Goal: Communication & Community: Share content

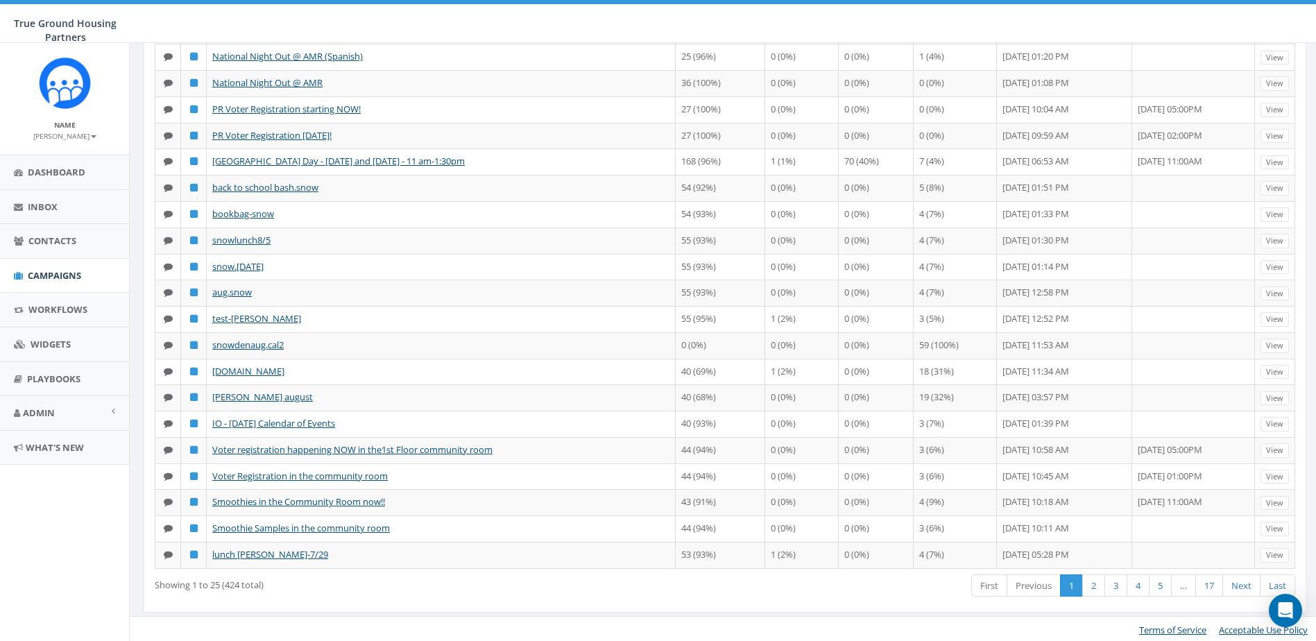
scroll to position [292, 0]
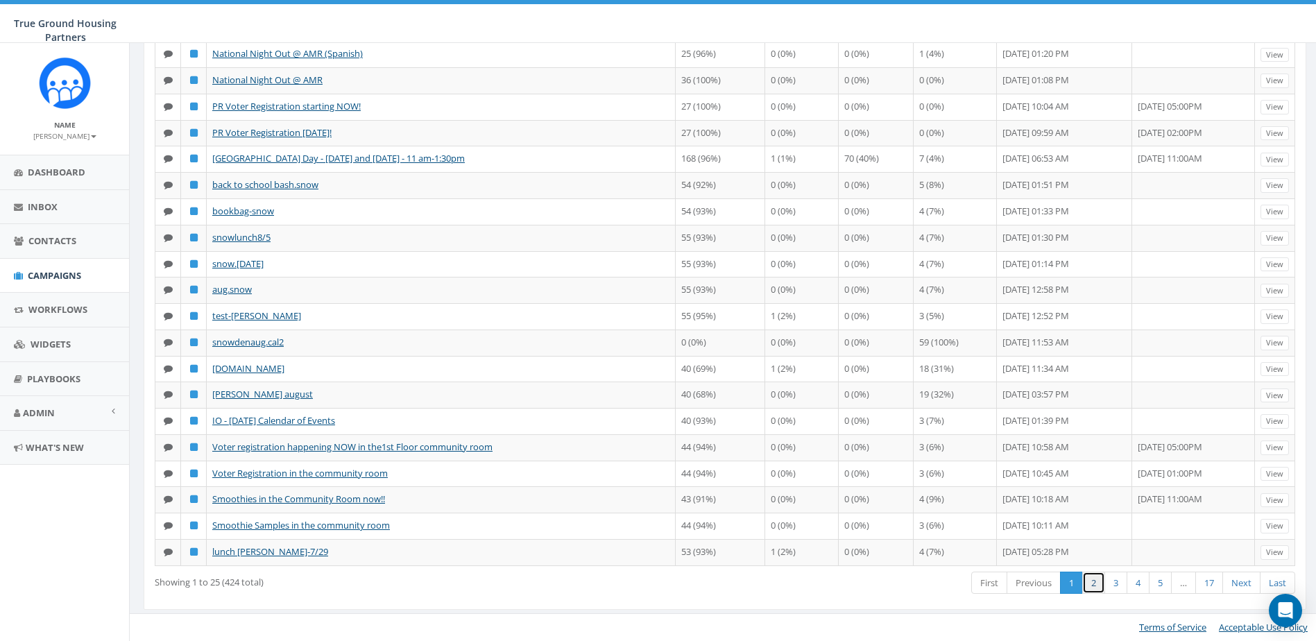
click at [1088, 584] on link "2" at bounding box center [1094, 583] width 23 height 23
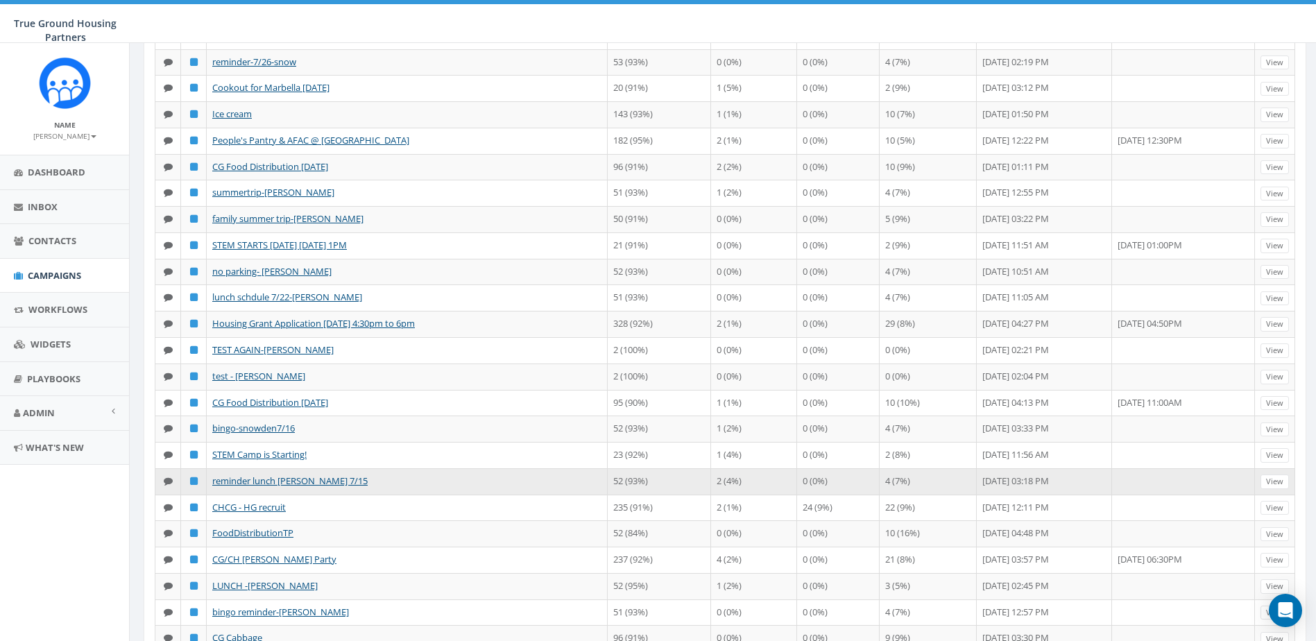
scroll to position [84, 0]
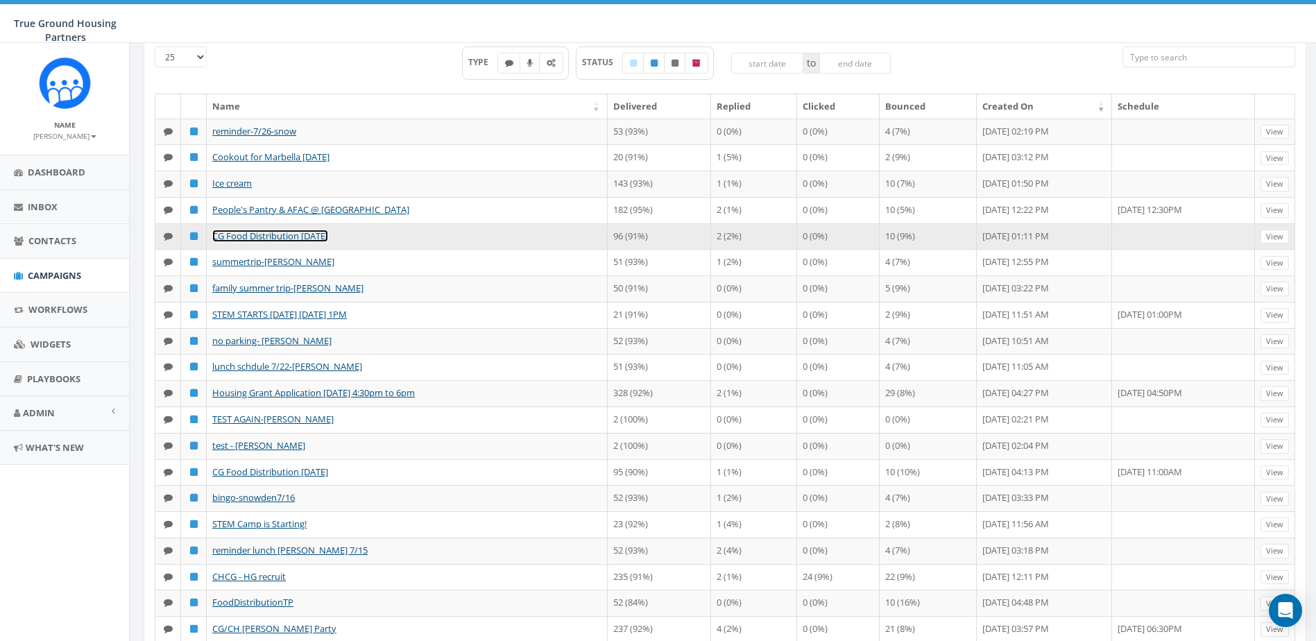
click at [262, 235] on link "CG Food Distribution 7/23/25" at bounding box center [270, 236] width 116 height 12
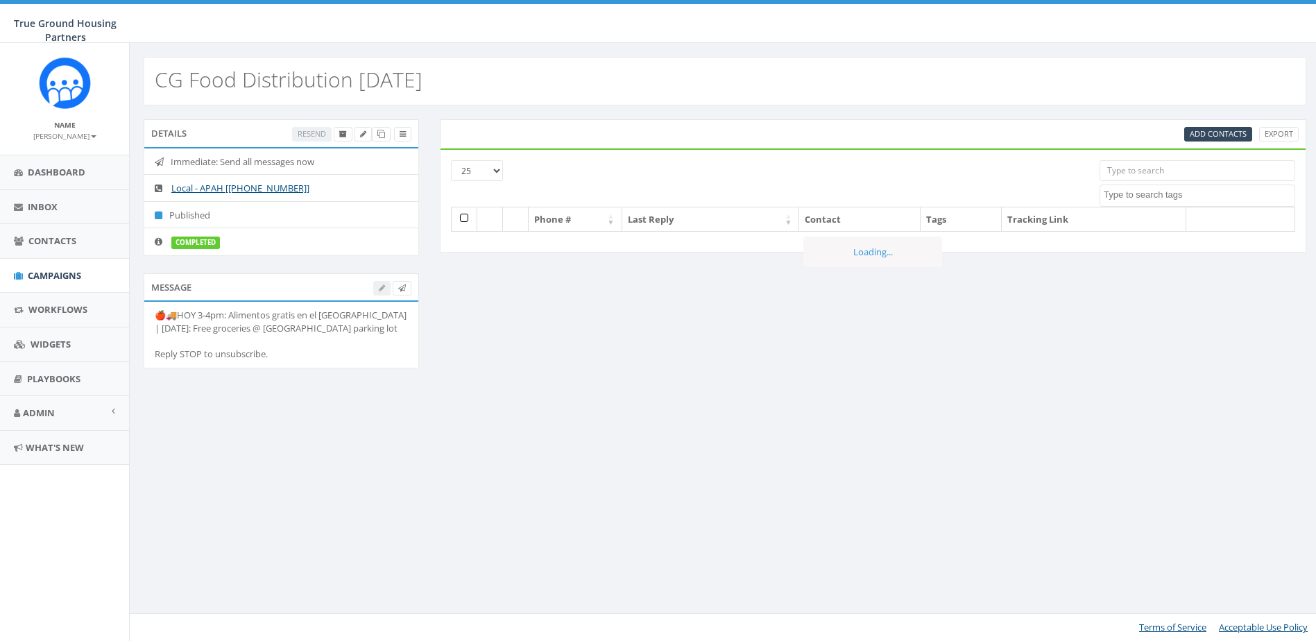
select select
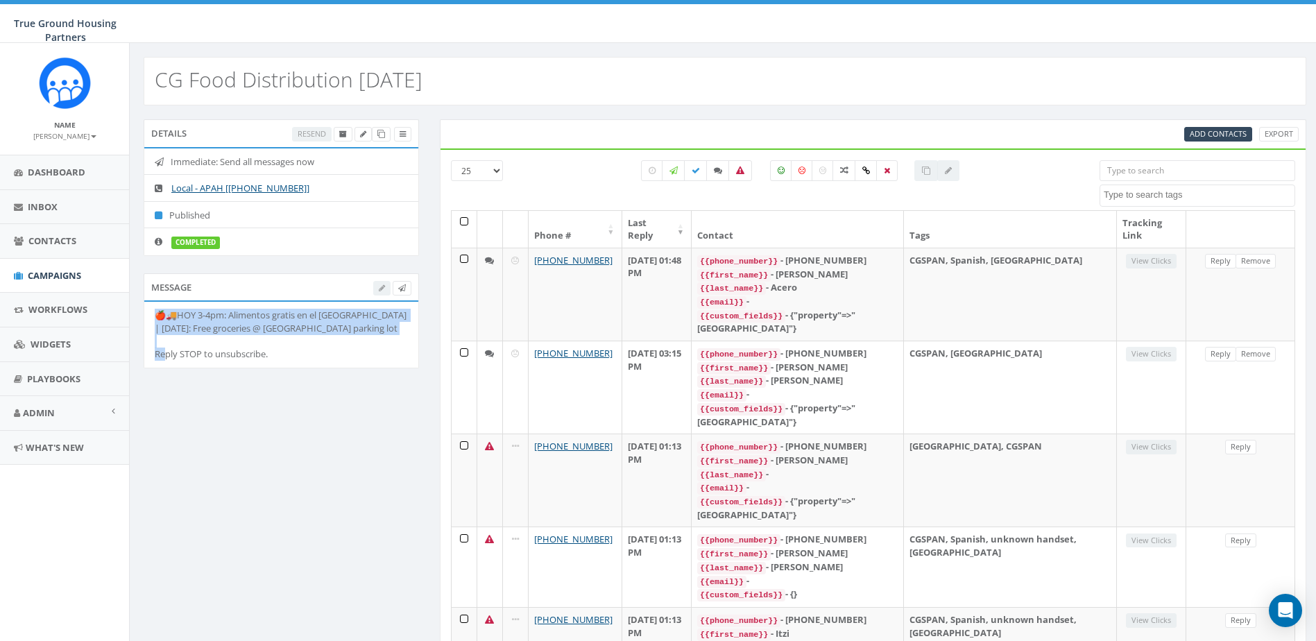
drag, startPoint x: 212, startPoint y: 341, endPoint x: 145, endPoint y: 315, distance: 71.6
click at [145, 315] on li "🍎🚚HOY 3-4pm: Alimentos gratis en el [GEOGRAPHIC_DATA] | [DATE]: Free groceries …" at bounding box center [281, 334] width 274 height 65
click at [382, 135] on icon at bounding box center [381, 134] width 8 height 8
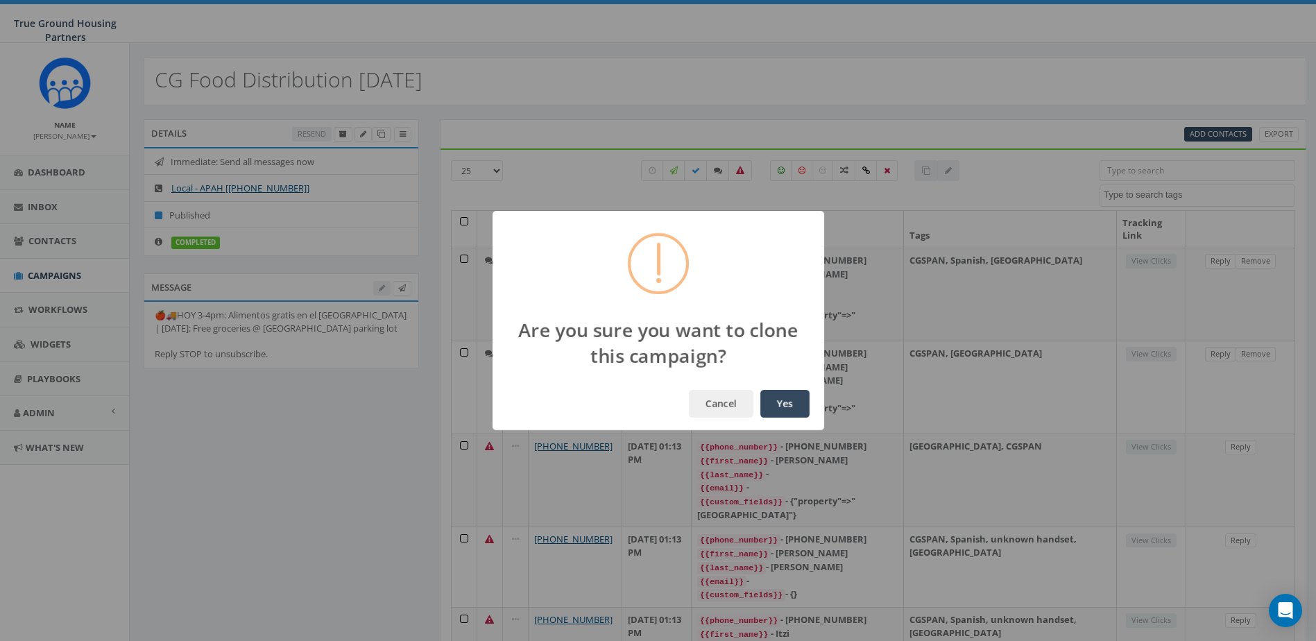
click at [817, 406] on div "Cancel Yes" at bounding box center [659, 403] width 332 height 53
click at [786, 408] on button "Yes" at bounding box center [785, 404] width 49 height 28
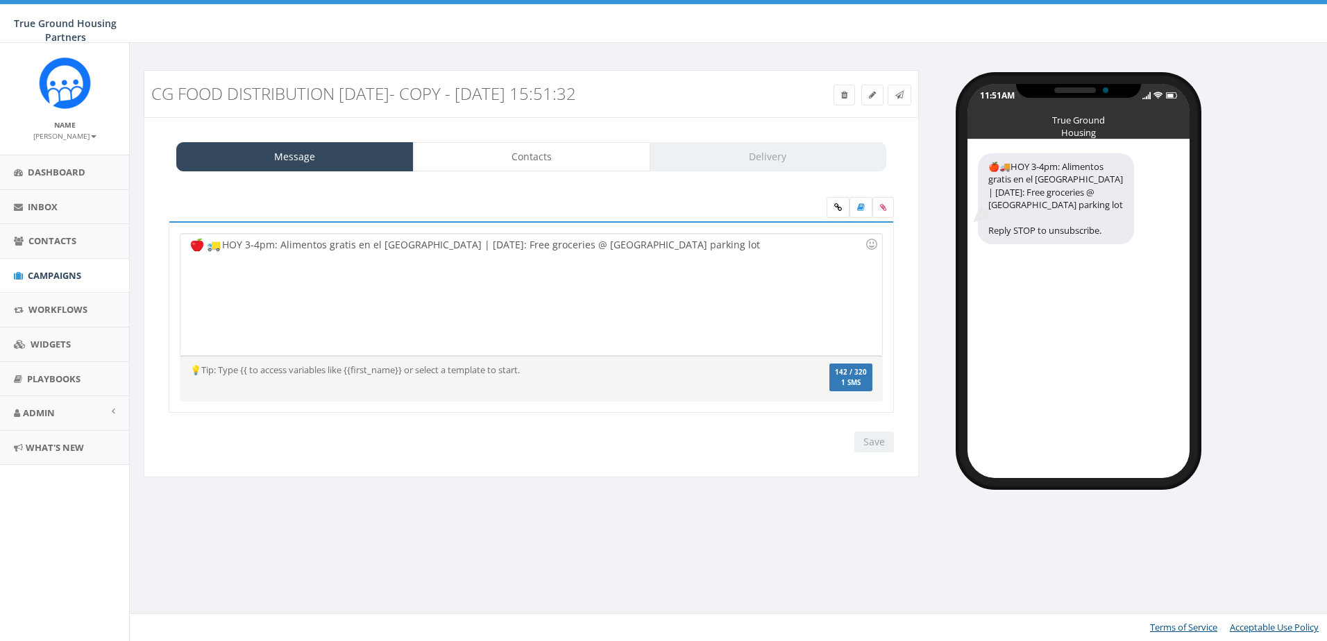
click at [361, 265] on div "HOY 3-4pm: Alimentos gratis en el parqueo de Columbia Grove | Today: Free groce…" at bounding box center [530, 294] width 701 height 121
click at [225, 243] on div "HOY 3-4pm: Alimentos gratis en el parqueo de Columbia Grove | Today: Free groce…" at bounding box center [530, 294] width 701 height 121
click at [225, 242] on div "HOY 3-4pm: Alimentos gratis en el parqueo de Columbia Grove | Today: Free groce…" at bounding box center [530, 294] width 701 height 121
click at [870, 93] on icon at bounding box center [872, 95] width 7 height 8
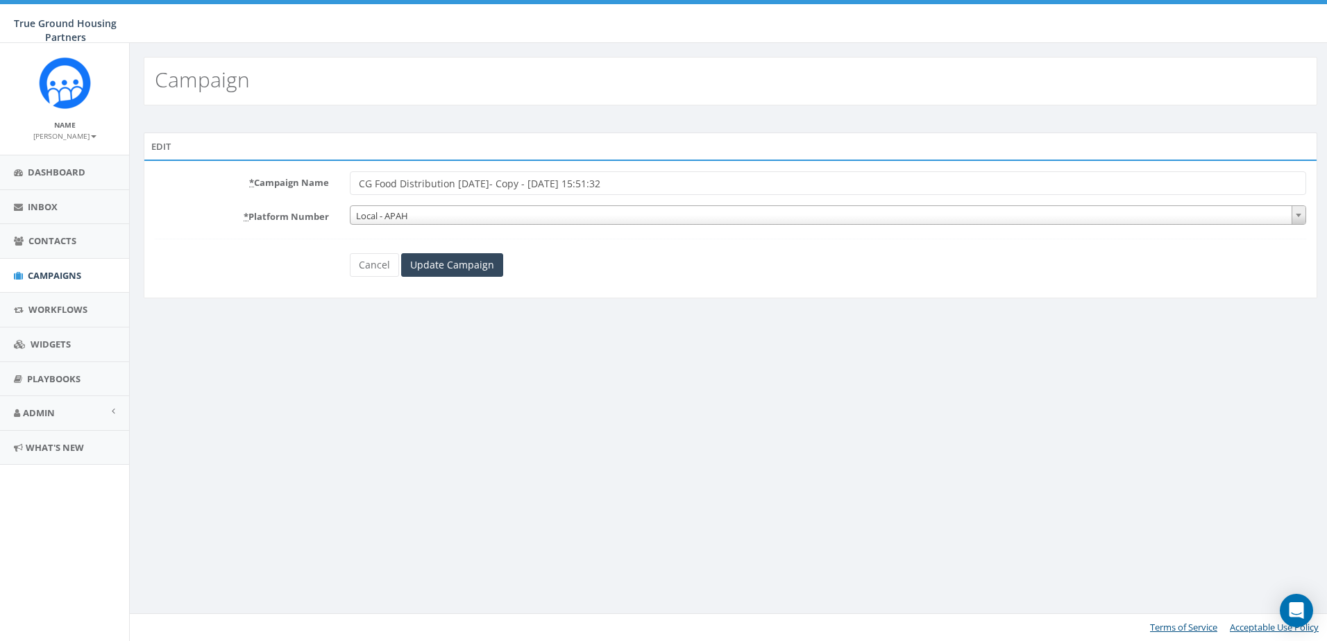
drag, startPoint x: 659, startPoint y: 180, endPoint x: 457, endPoint y: 186, distance: 202.0
click at [457, 186] on input "CG Food Distribution [DATE]- Copy - [DATE] 15:51:32" at bounding box center [828, 183] width 956 height 24
type input "CG Food Distribution [DATE]"
click at [408, 277] on input "Update Campaign" at bounding box center [452, 265] width 102 height 24
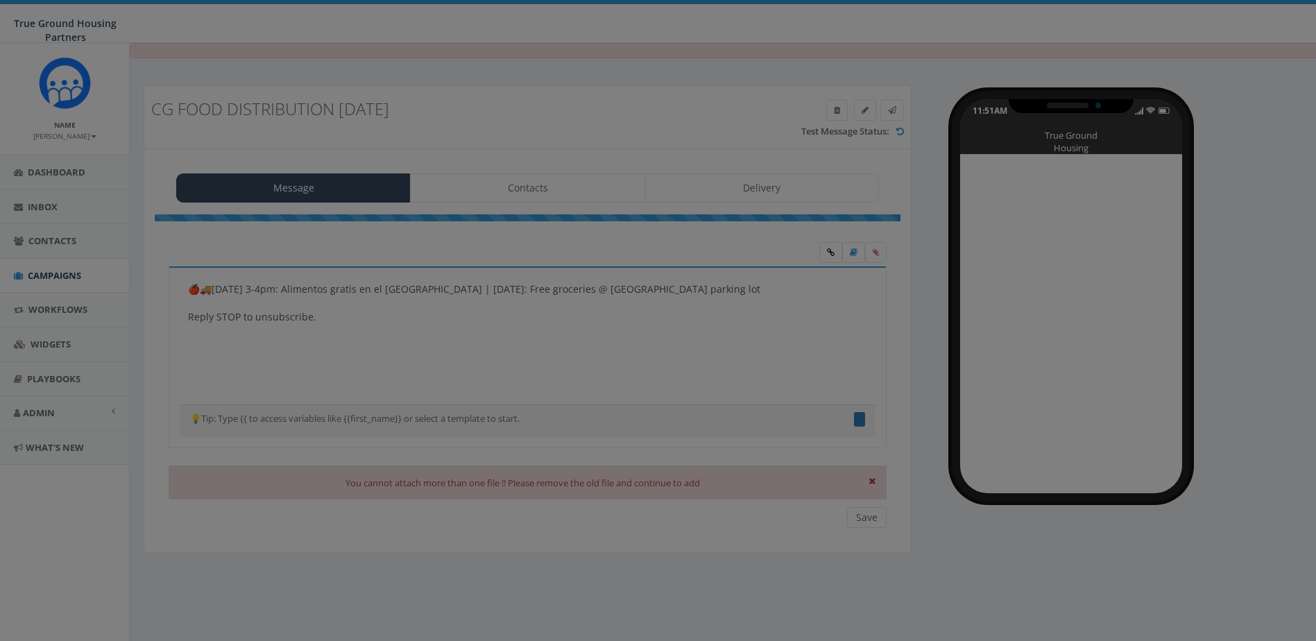
type textarea "🍎🚚[DATE] 3-4pm: Alimentos gratis en el [GEOGRAPHIC_DATA] | [DATE]: Free groceri…"
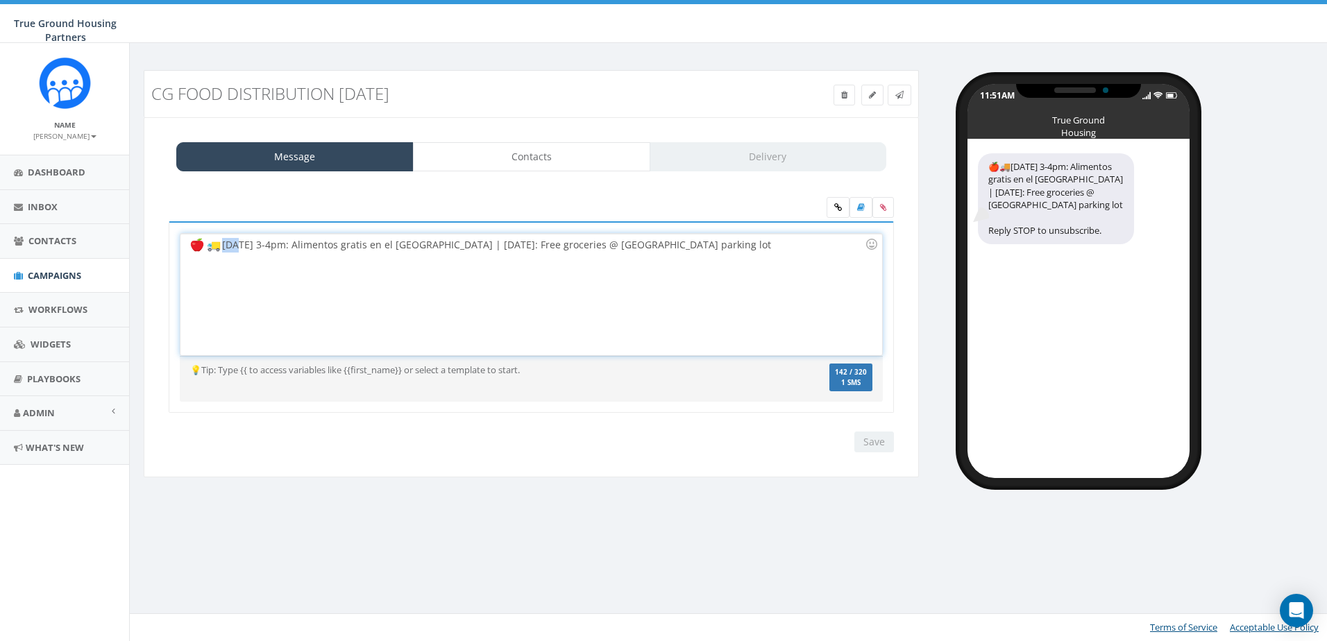
drag, startPoint x: 241, startPoint y: 246, endPoint x: 223, endPoint y: 246, distance: 18.1
click at [223, 246] on div "HOY 3-4pm: Alimentos gratis en el parqueo de Columbia Grove | Today: Free groce…" at bounding box center [530, 294] width 701 height 121
click at [556, 245] on div "mañana 3-4pm: Alimentos gratis en el parqueo de Columbia Grove | Today: Free gr…" at bounding box center [530, 294] width 701 height 121
drag, startPoint x: 259, startPoint y: 321, endPoint x: 257, endPoint y: 312, distance: 9.8
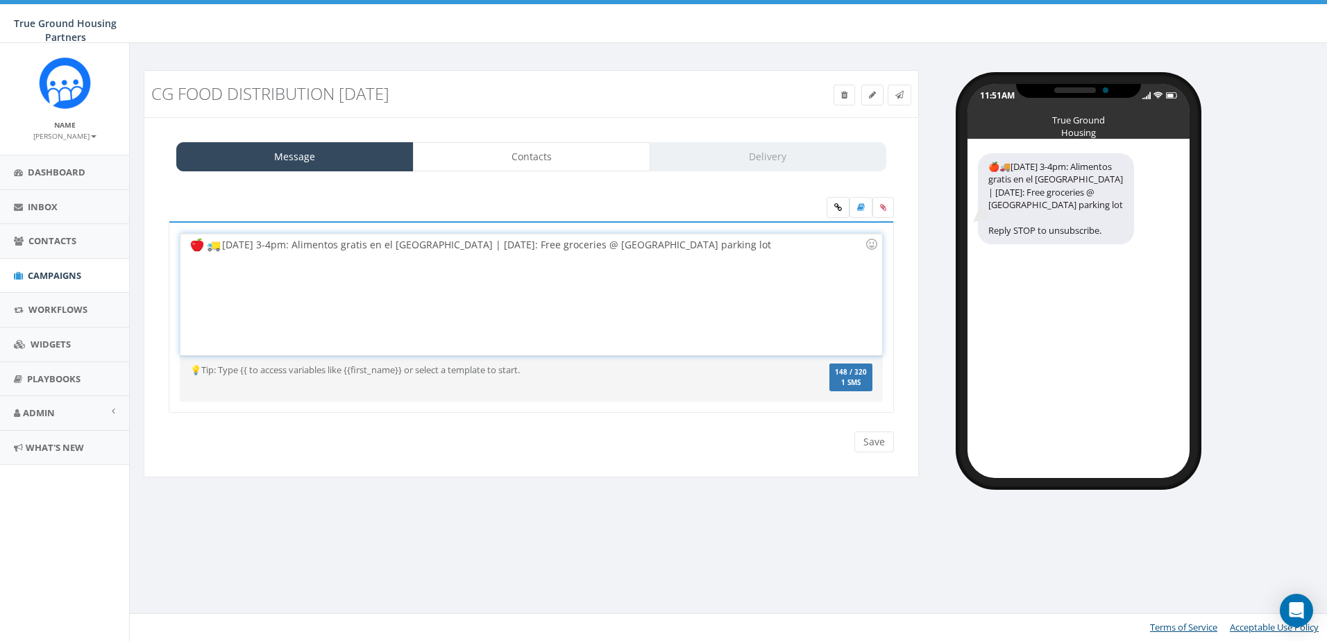
click at [259, 320] on div "mañana 3-4pm: Alimentos gratis en el parqueo de Columbia Grove | Tomorrow: Free…" at bounding box center [530, 294] width 701 height 121
click at [245, 248] on div "mañana 3-4pm: Alimentos gratis en el parqueo de Columbia Grove | Tomorrow: Free…" at bounding box center [530, 294] width 701 height 121
click at [315, 243] on div "¡Cambio de horario! 3-4pm: Alimentos gratis en el parqueo de Columbia Grove | T…" at bounding box center [530, 294] width 701 height 121
click at [450, 255] on div "¡Cambio de horario! MAÑANA 3-4pm: Alimentos gratis en el parqueo de Columbia Gr…" at bounding box center [530, 294] width 701 height 121
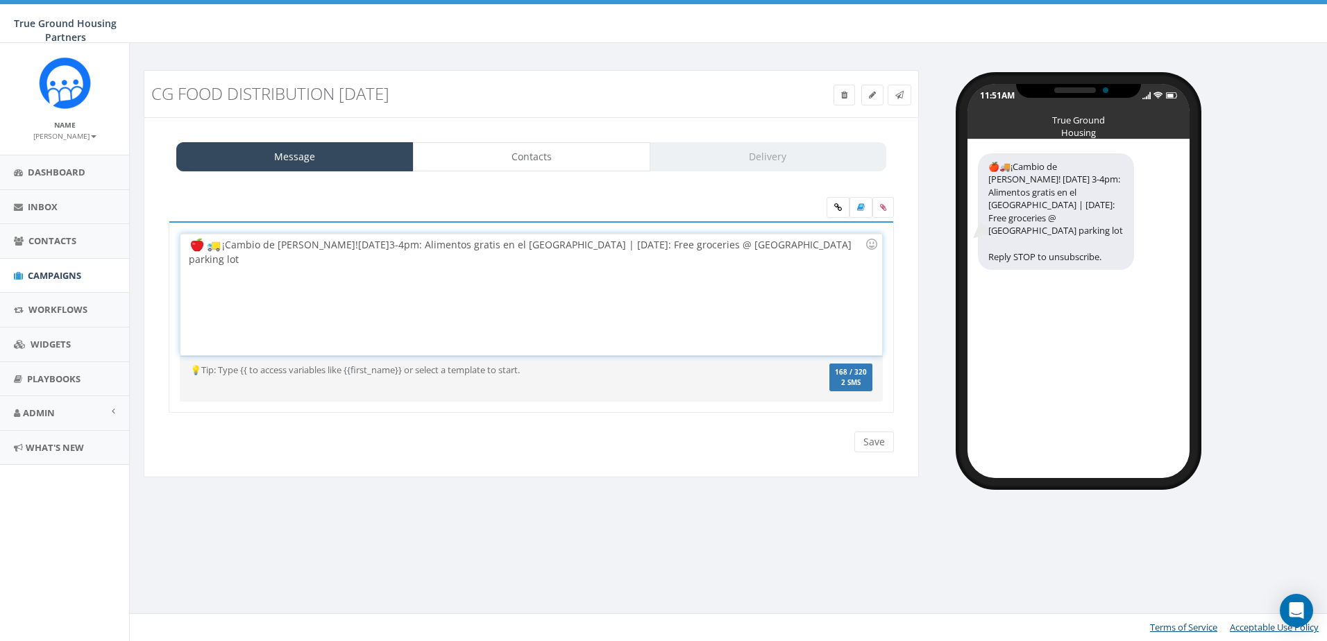
click at [548, 246] on div "¡Cambio de horario! MAÑANA 3-4pm: Alimentos gratis en el parqueo de Columbia Gr…" at bounding box center [530, 294] width 701 height 121
click at [559, 274] on div "¡Cambio de horario! MAÑANA 3-4pm: Alimentos gratis en el parqueo de Columbia Gr…" at bounding box center [530, 294] width 701 height 121
click at [655, 250] on div "¡Cambio de horario! MAÑANA 3-4pm: Alimentos gratis en el parqueo de Columbia Gr…" at bounding box center [530, 294] width 701 height 121
click at [717, 419] on div "🍎🚚HOY 3-4pm: Alimentos gratis en el parqueo de Columbia Grove | Today: Free gro…" at bounding box center [531, 326] width 746 height 210
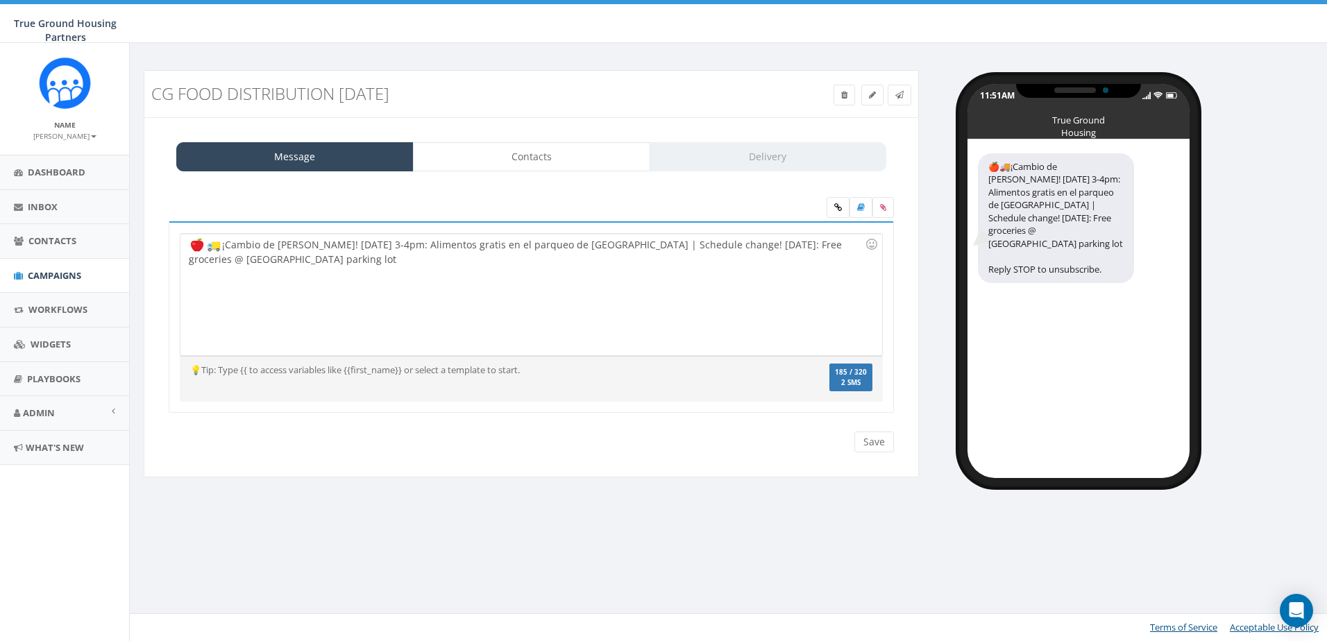
click at [530, 308] on div "¡Cambio de horario! MAÑANA 3-4pm: Alimentos gratis en el parqueo de Columbia Gr…" at bounding box center [530, 294] width 701 height 121
drag, startPoint x: 264, startPoint y: 262, endPoint x: 193, endPoint y: 256, distance: 71.1
click at [193, 256] on div "¡Cambio de horario! MAÑANA 3-4pm: Alimentos gratis en el parqueo de Columbia Gr…" at bounding box center [530, 294] width 701 height 121
click at [373, 397] on div "💡Tip: Type {{ to access variables like {{first_name}} or select a template to s…" at bounding box center [531, 379] width 703 height 46
click at [322, 256] on div "¡Cambio de horario! MAÑANA 3-4pm: Alimentos gratis en el parqueo de Columbia Gr…" at bounding box center [530, 294] width 701 height 121
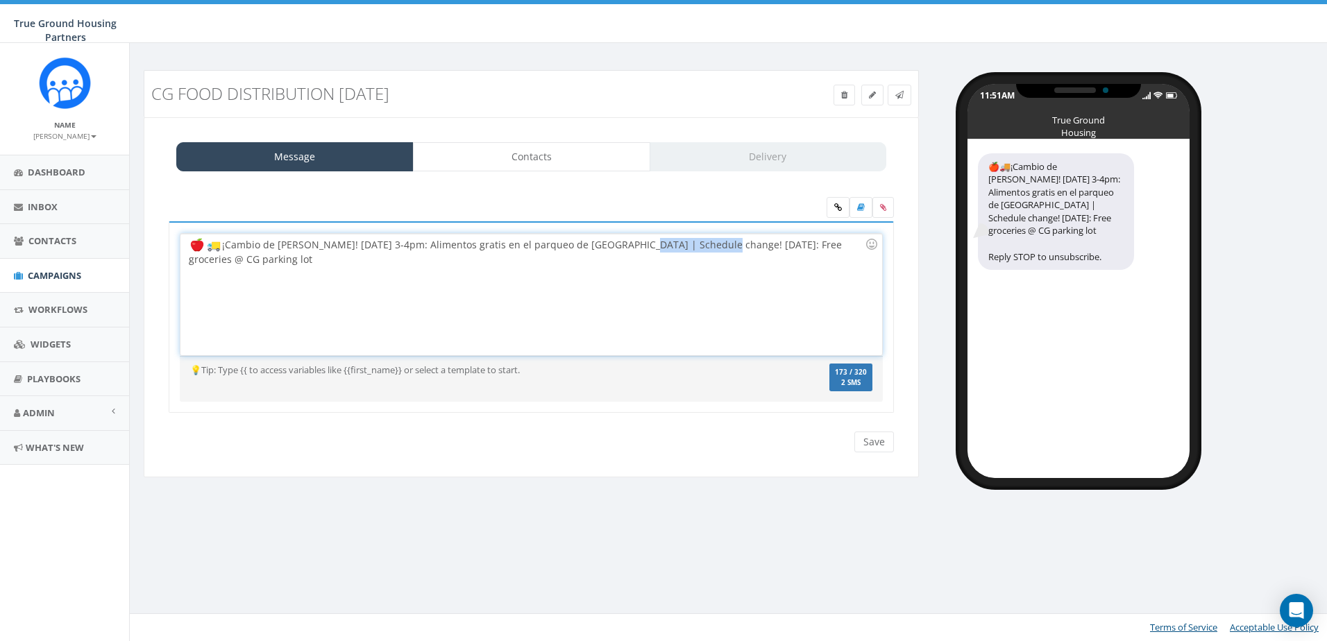
drag, startPoint x: 713, startPoint y: 246, endPoint x: 634, endPoint y: 243, distance: 79.2
click at [634, 243] on div "¡Cambio de horario! MAÑANA 3-4pm: Alimentos gratis en el parqueo de Columbia Gr…" at bounding box center [530, 294] width 701 height 121
click at [742, 543] on div "CG Food Distribution 8/14/2025 Test Message Status: Message Contacts Delivery 🍎…" at bounding box center [730, 342] width 1202 height 598
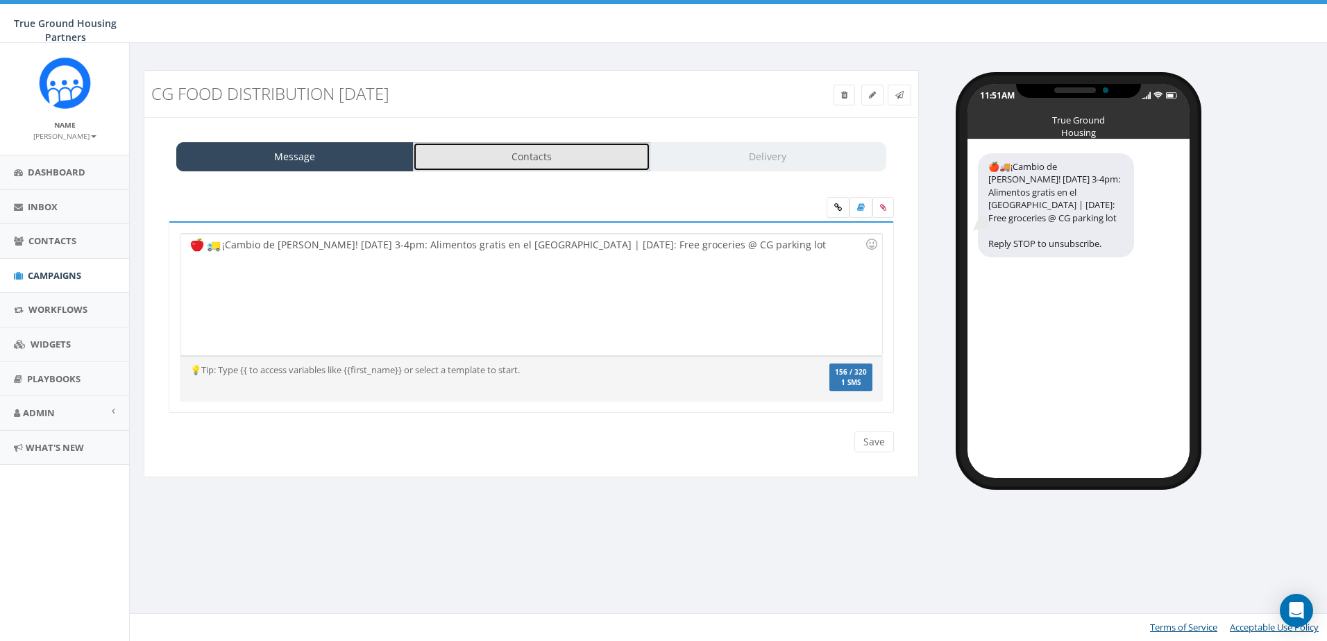
click at [552, 150] on link "Contacts" at bounding box center [531, 156] width 237 height 29
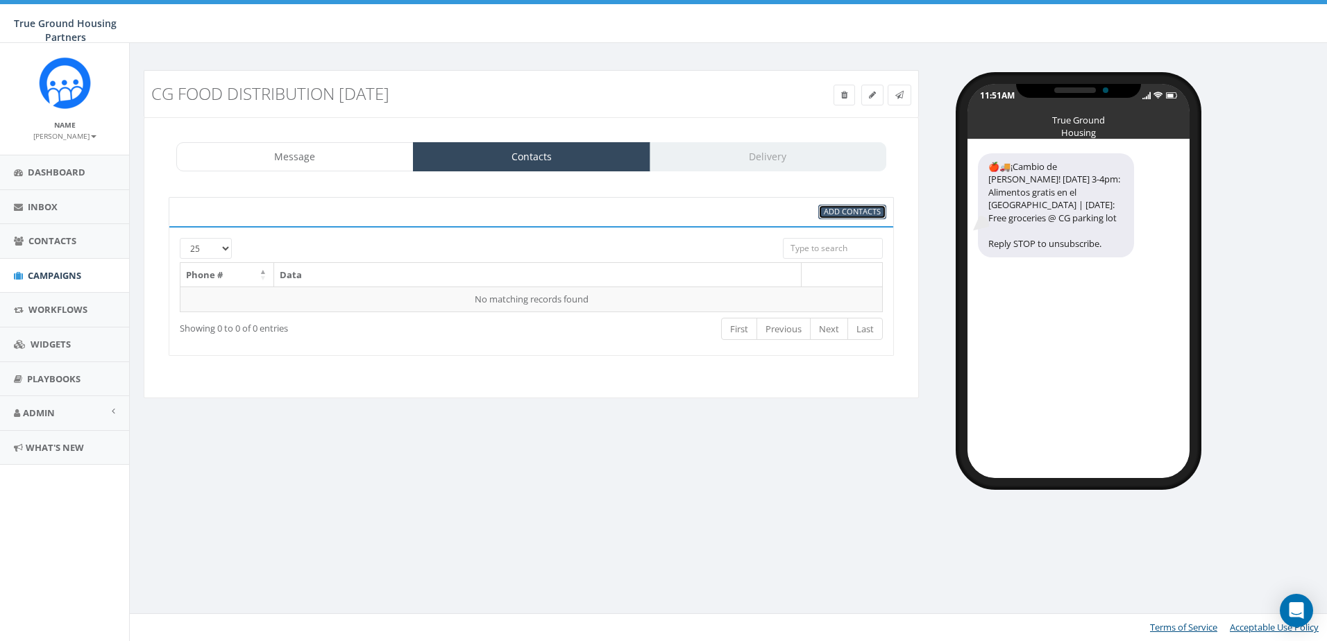
click at [849, 213] on span "Add Contacts" at bounding box center [852, 211] width 57 height 10
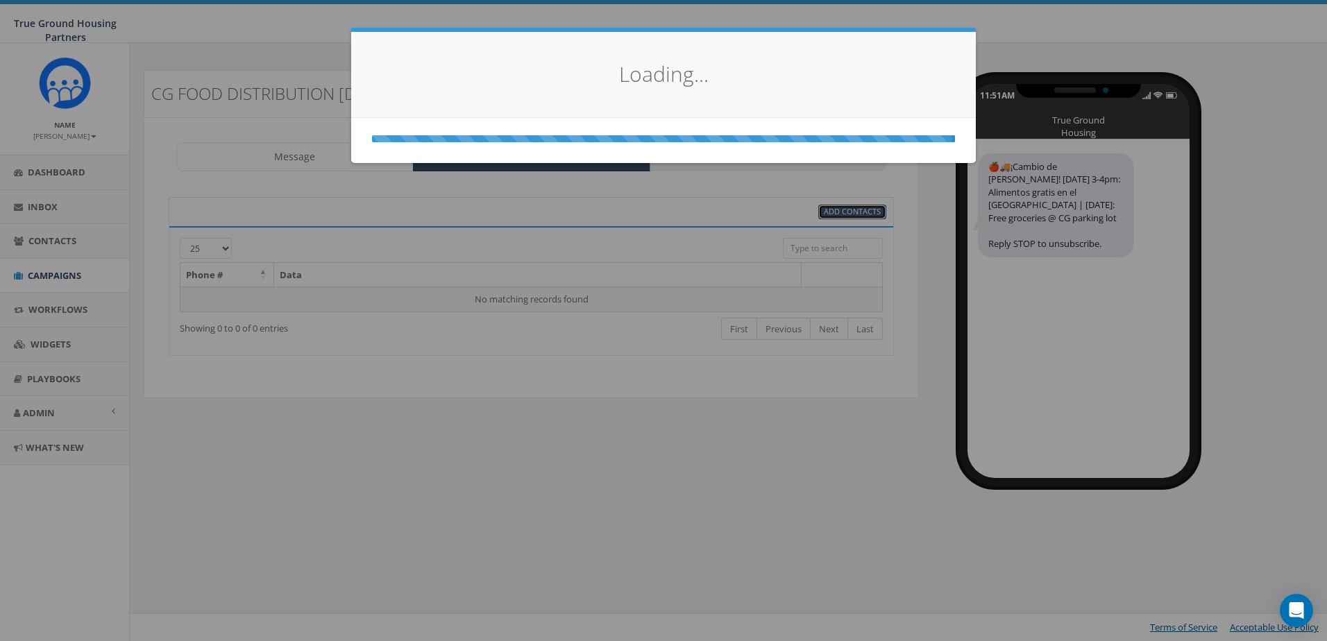
select select
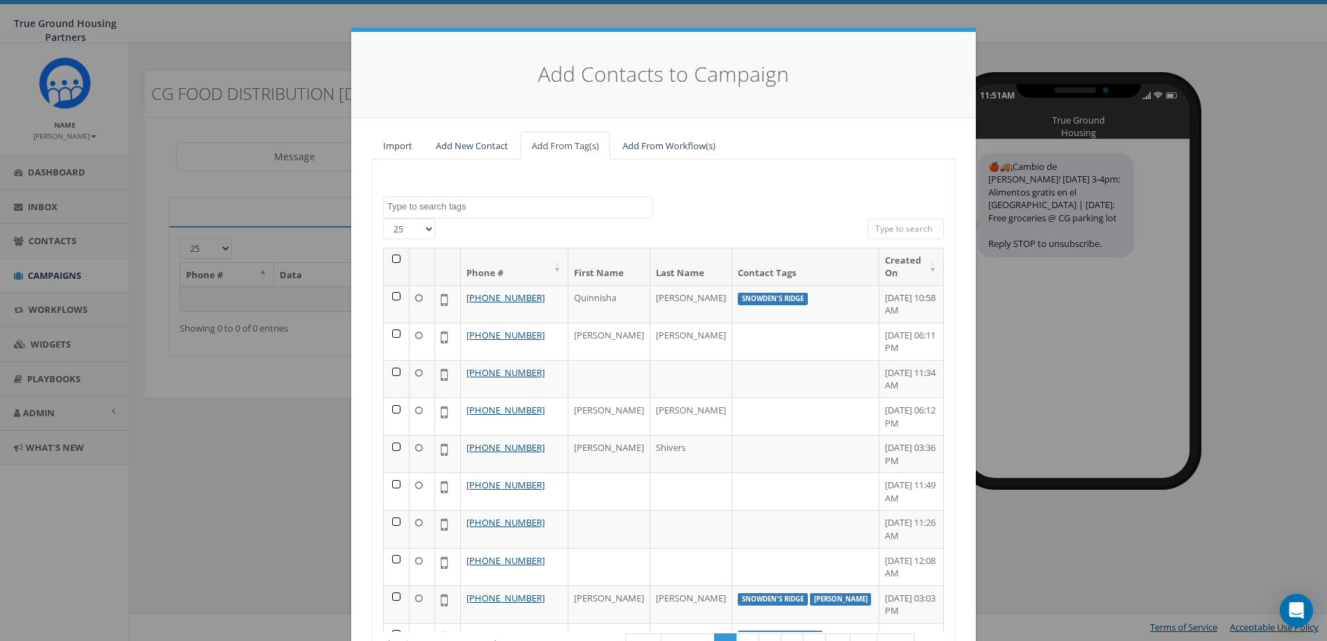
click at [414, 210] on textarea "Search" at bounding box center [519, 207] width 265 height 12
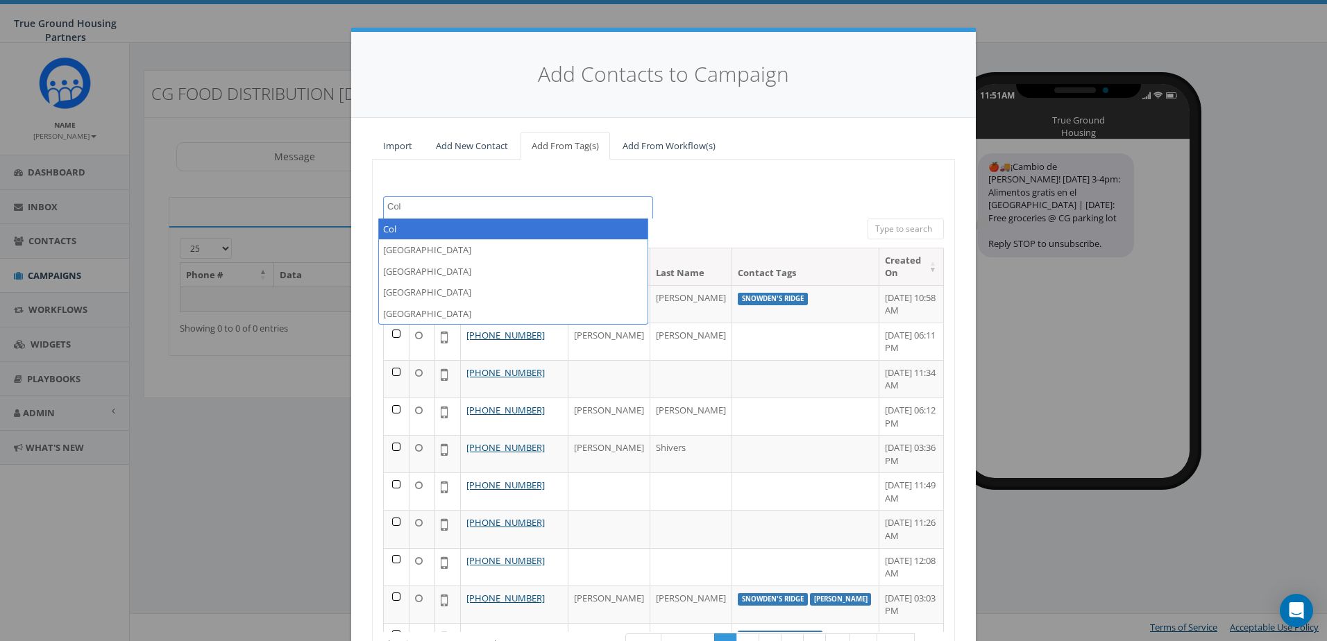
type textarea "Col"
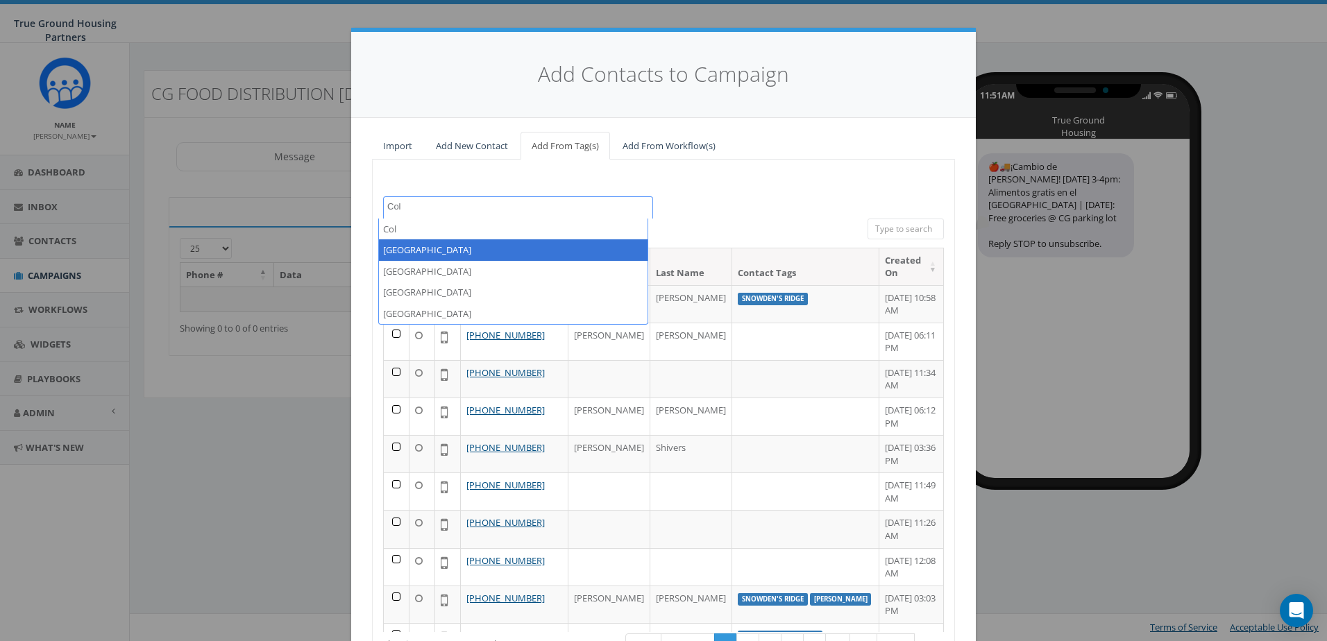
select select "[GEOGRAPHIC_DATA]"
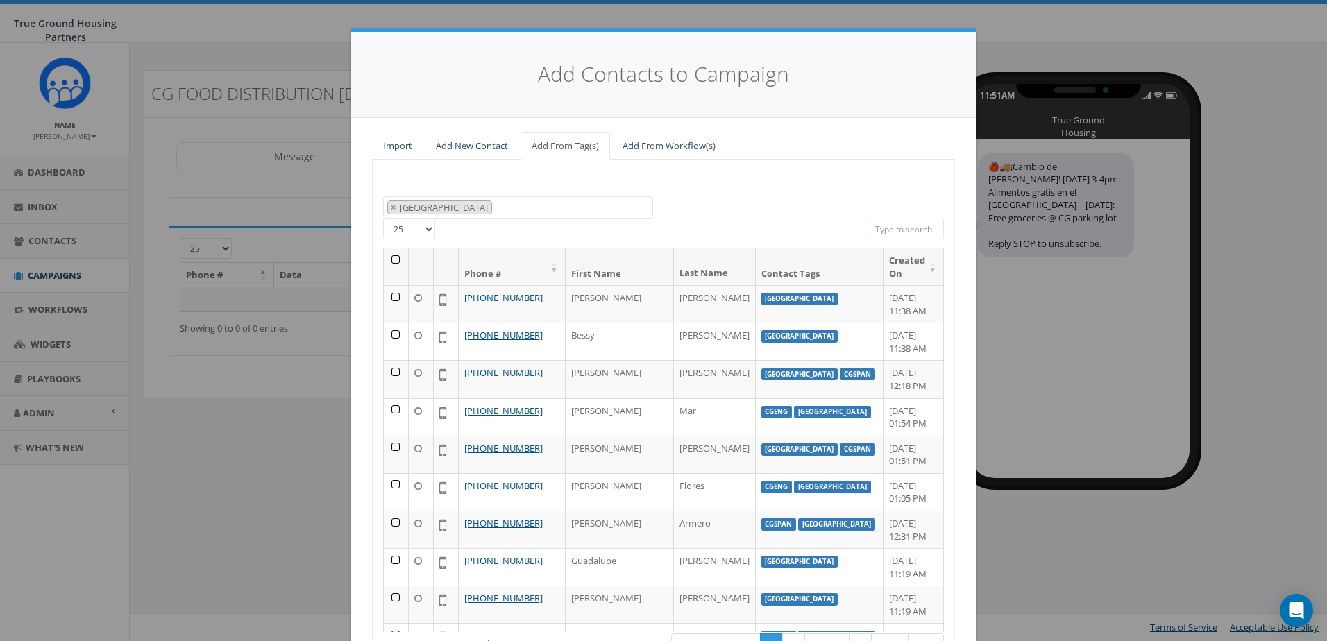
click at [392, 260] on th at bounding box center [396, 266] width 25 height 37
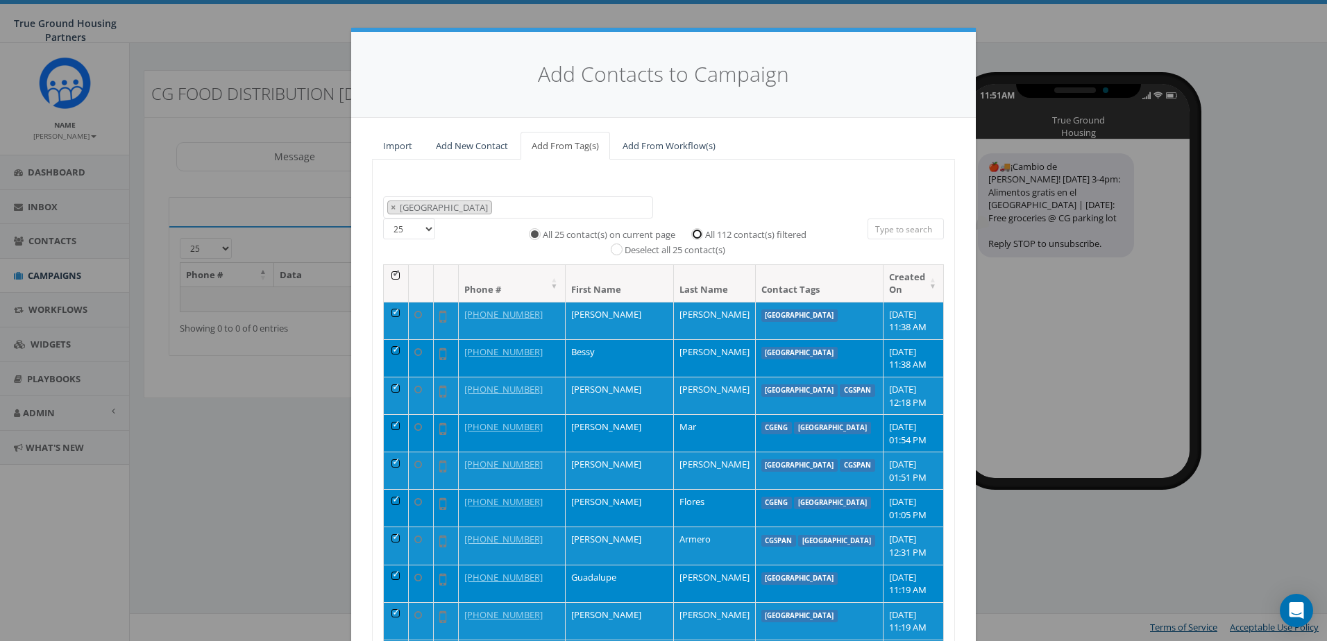
click at [696, 230] on input "All 112 contact(s) filtered" at bounding box center [700, 232] width 9 height 9
radio input "true"
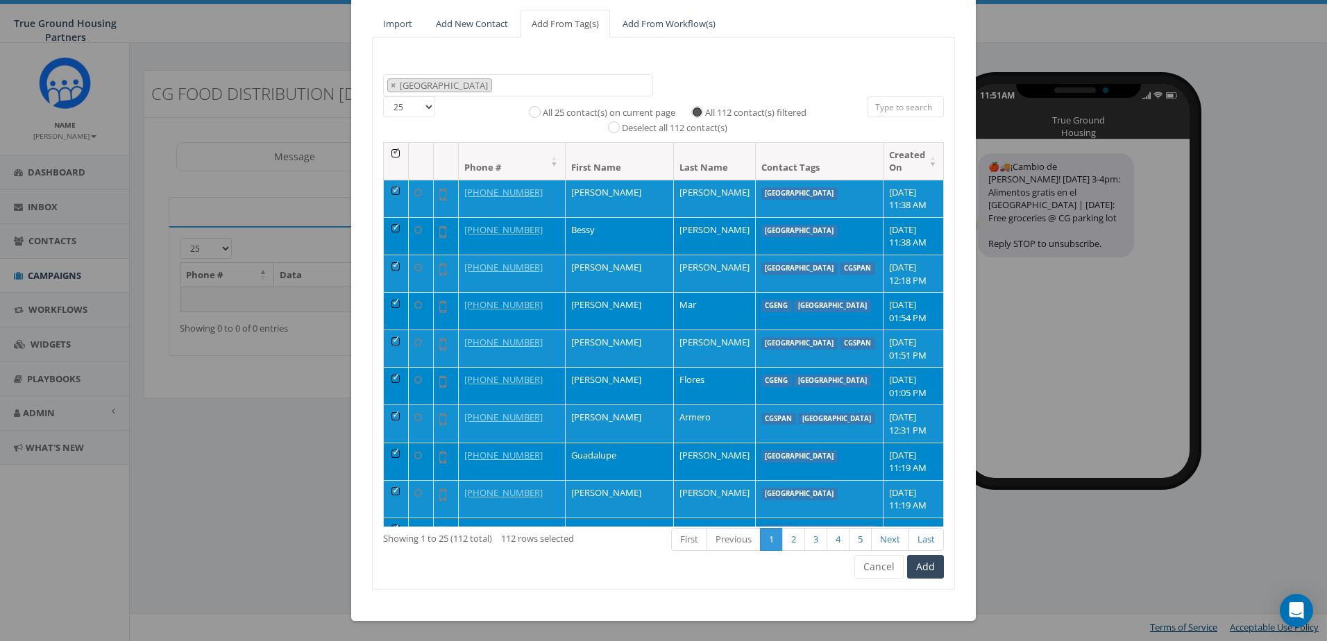
scroll to position [123, 0]
click at [927, 574] on button "Add" at bounding box center [925, 566] width 37 height 24
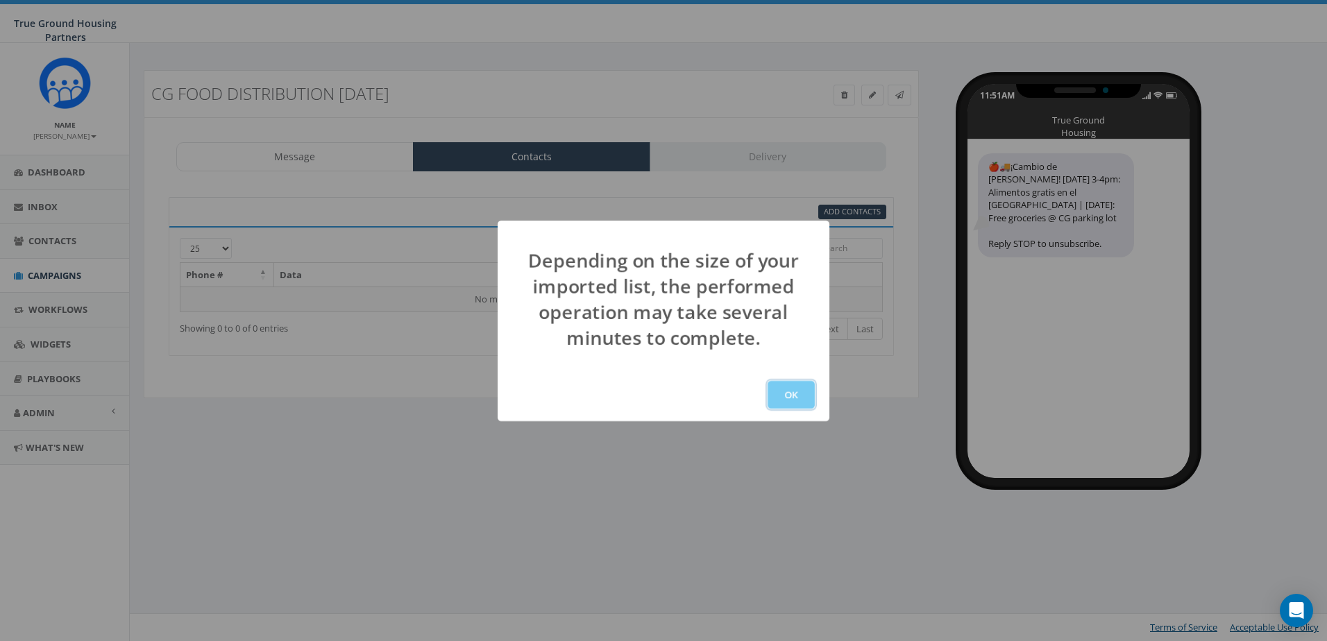
click at [788, 400] on button "OK" at bounding box center [790, 395] width 47 height 28
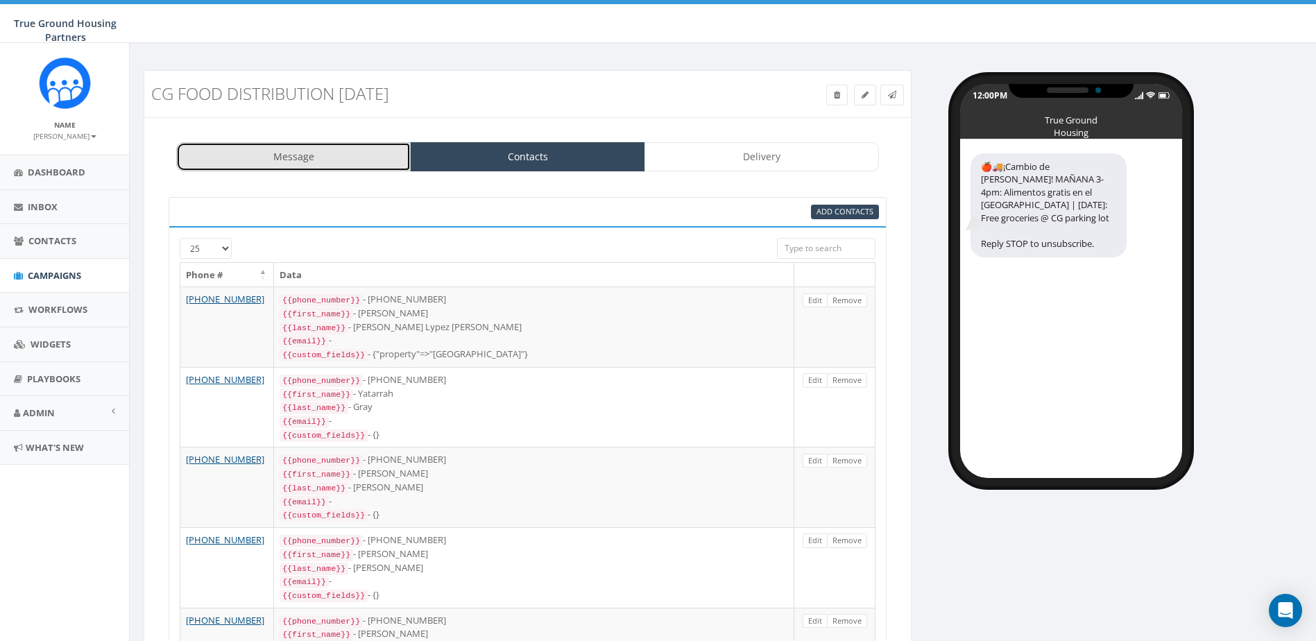
click at [329, 151] on link "Message" at bounding box center [293, 156] width 235 height 29
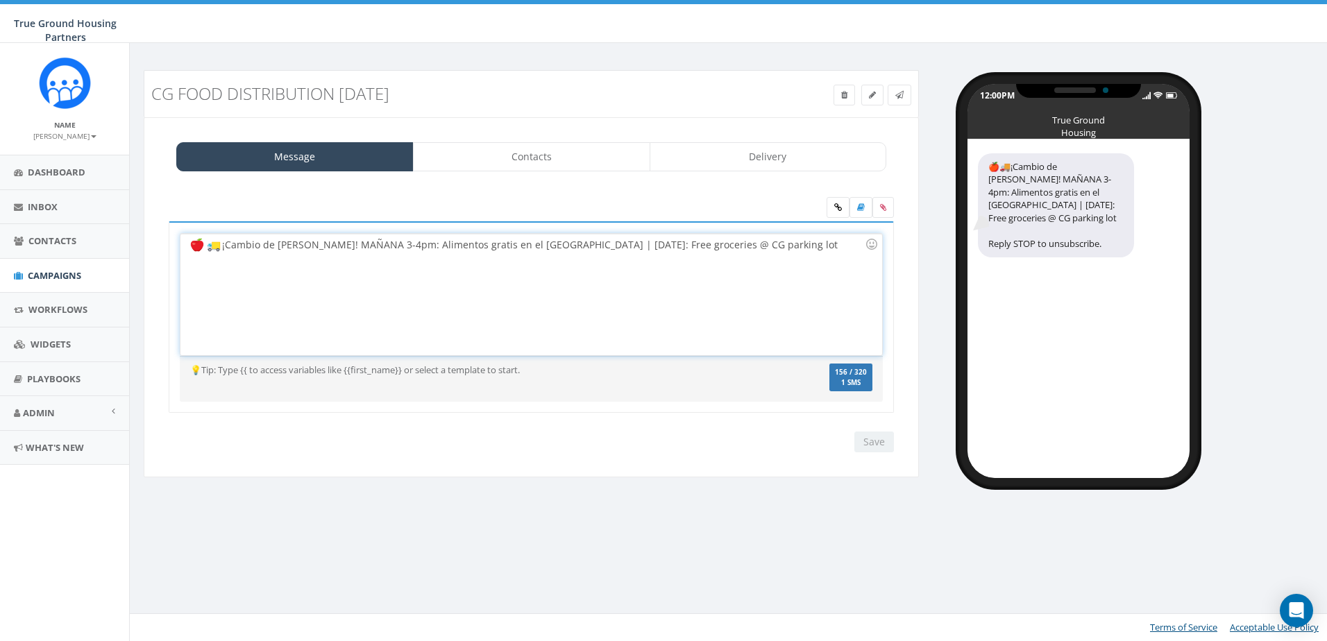
click at [847, 248] on div "¡Cambio de horario! MAÑANA 3-4pm: Alimentos gratis en el parqueo de Columbia Gr…" at bounding box center [530, 294] width 701 height 121
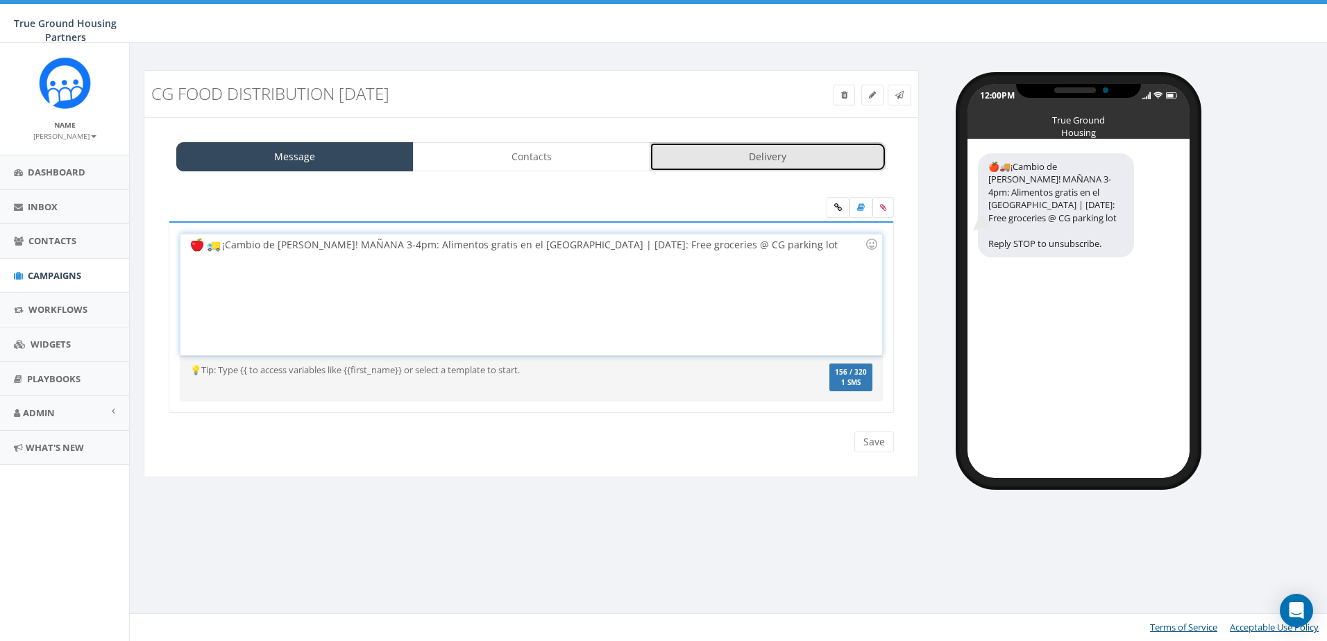
click at [811, 164] on link "Delivery" at bounding box center [768, 156] width 237 height 29
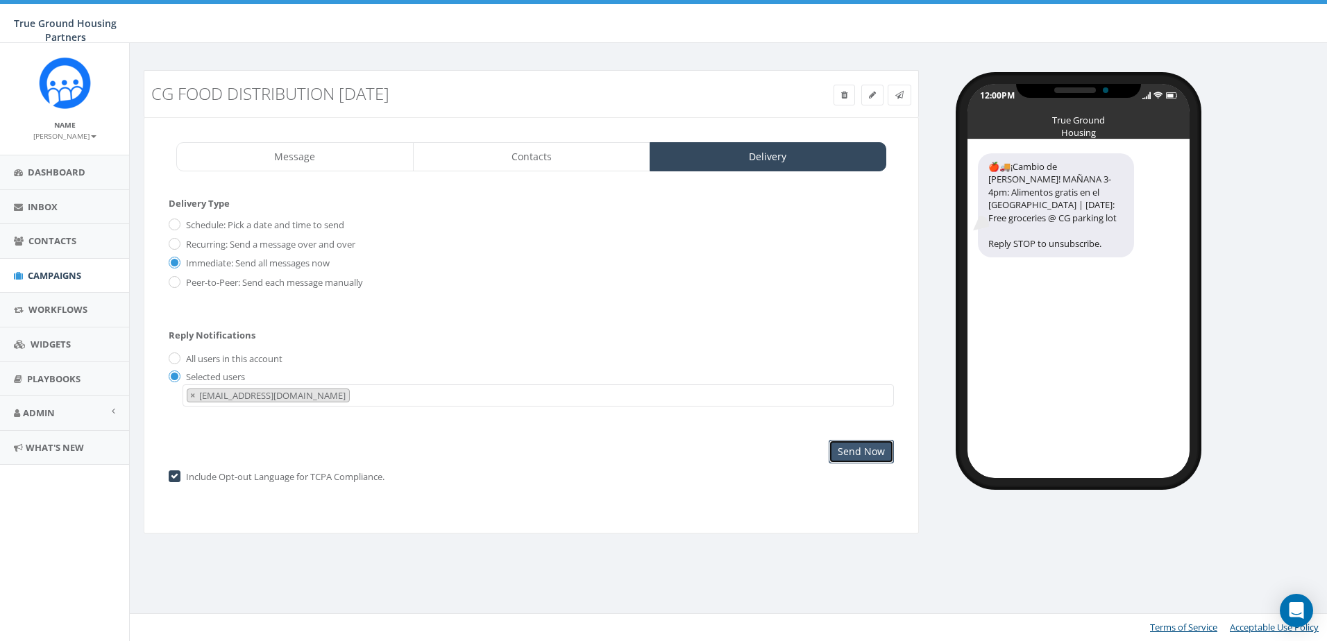
click at [862, 446] on input "Send Now" at bounding box center [861, 452] width 65 height 24
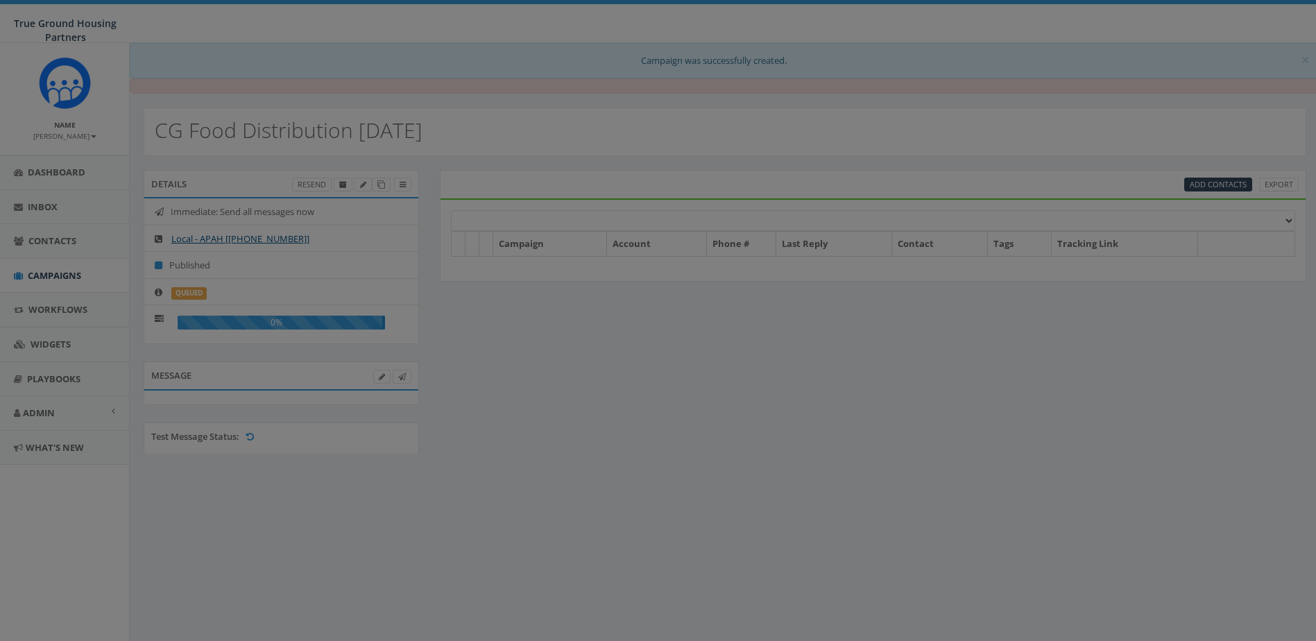
select select
